Goal: Task Accomplishment & Management: Use online tool/utility

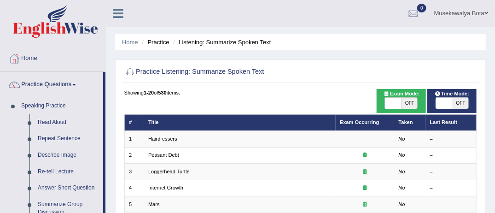
click at [76, 84] on span at bounding box center [74, 85] width 4 height 2
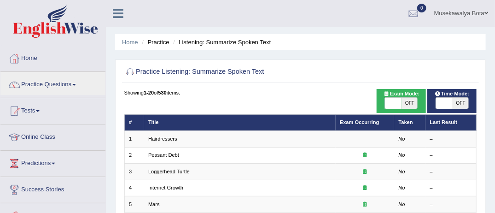
click at [50, 137] on link "Online Class" at bounding box center [52, 135] width 105 height 23
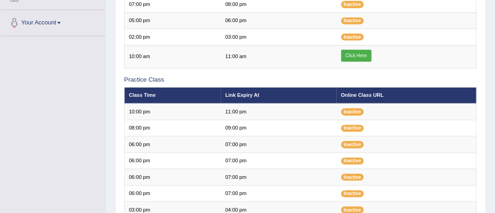
scroll to position [221, 0]
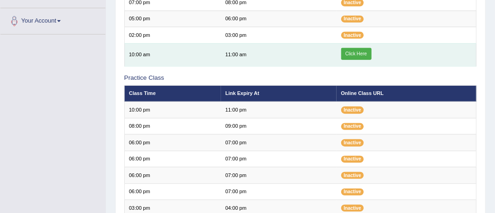
click at [259, 59] on td "11:00 am" at bounding box center [279, 54] width 116 height 23
click at [260, 50] on td "11:00 am" at bounding box center [279, 54] width 116 height 23
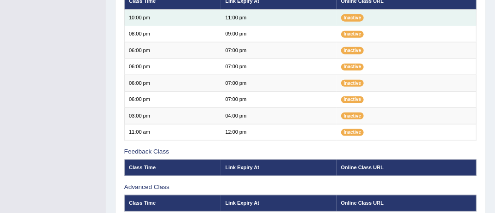
scroll to position [297, 0]
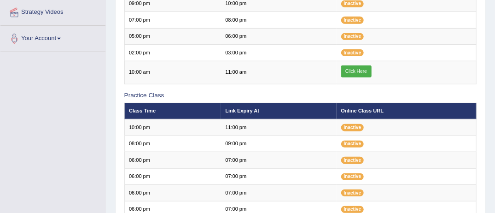
scroll to position [222, 0]
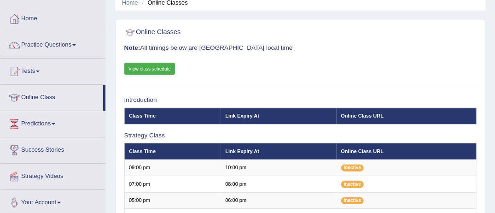
scroll to position [38, 0]
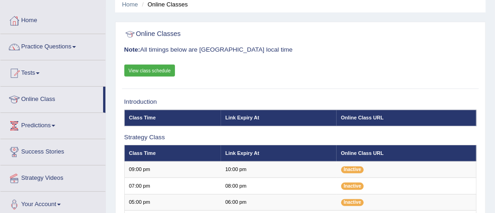
click at [159, 69] on link "View class schedule" at bounding box center [149, 71] width 51 height 12
click at [191, 67] on div "Online Classes Note: All timings below are Melbourne local time View class sche…" at bounding box center [300, 57] width 357 height 63
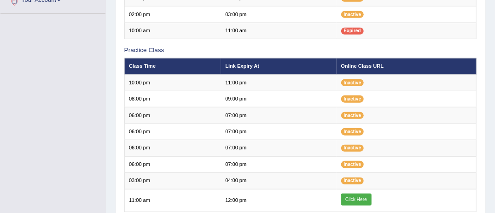
scroll to position [241, 0]
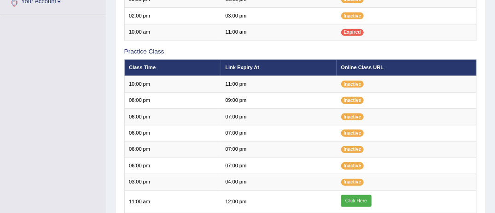
scroll to position [241, 0]
